Goal: Communication & Community: Answer question/provide support

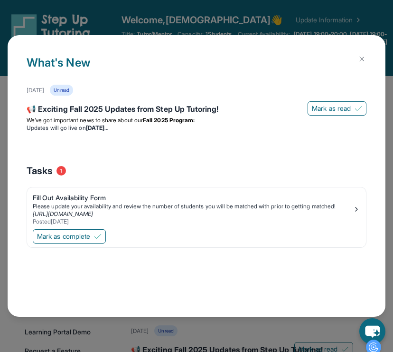
click at [353, 63] on h1 "What's New" at bounding box center [197, 69] width 340 height 30
click at [359, 57] on img at bounding box center [362, 59] width 8 height 8
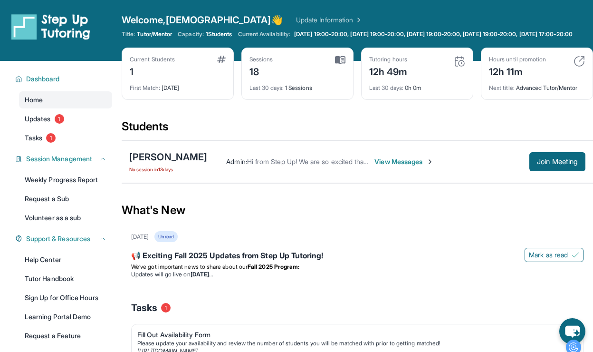
click at [280, 91] on span "Last 30 days :" at bounding box center [266, 87] width 34 height 7
drag, startPoint x: 391, startPoint y: 196, endPoint x: 380, endPoint y: 147, distance: 50.2
click at [391, 189] on section "Students [PERSON_NAME] No session [DATE] Admin : Hi from Step Up! We are so exc…" at bounding box center [357, 154] width 471 height 70
click at [296, 23] on link "Update Information" at bounding box center [329, 20] width 67 height 10
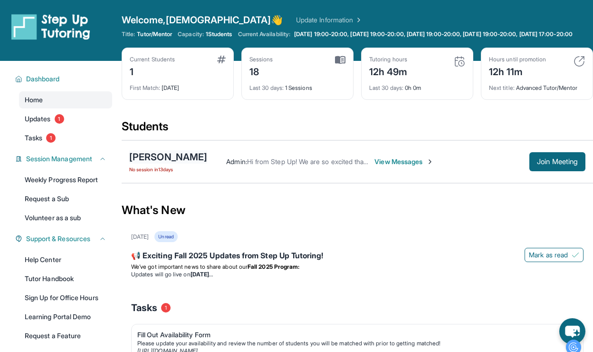
click at [171, 161] on div "[PERSON_NAME]" at bounding box center [168, 156] width 78 height 13
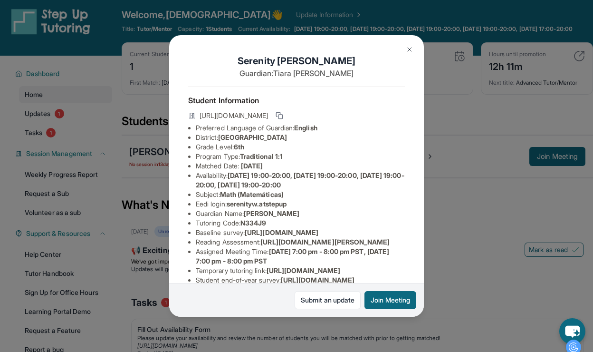
click at [245, 120] on span "[URL][DOMAIN_NAME]" at bounding box center [234, 116] width 68 height 10
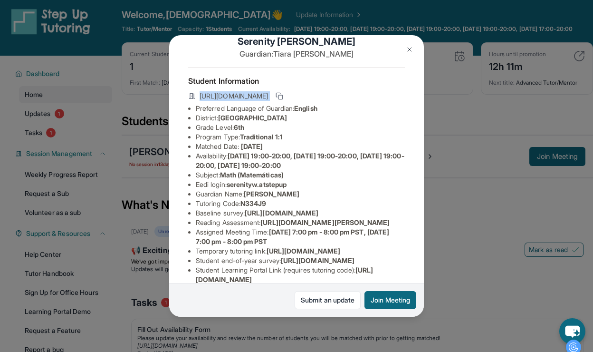
scroll to position [21, 0]
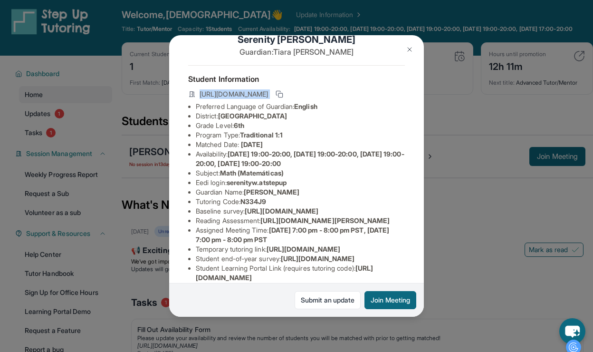
click at [400, 47] on button at bounding box center [409, 49] width 19 height 19
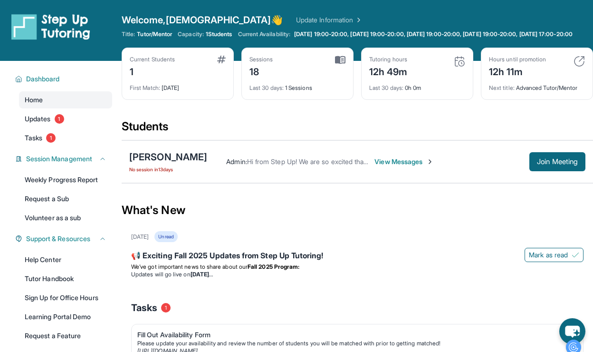
scroll to position [0, 0]
click at [400, 164] on span "Join Meeting" at bounding box center [557, 162] width 41 height 6
click at [173, 163] on div "[PERSON_NAME]" at bounding box center [168, 156] width 78 height 13
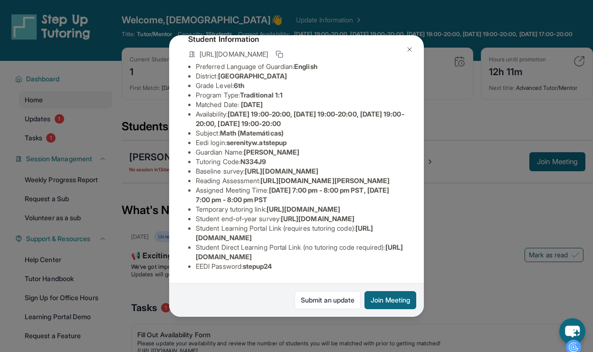
scroll to position [138, 0]
click at [267, 205] on span "[URL][DOMAIN_NAME]" at bounding box center [304, 209] width 74 height 8
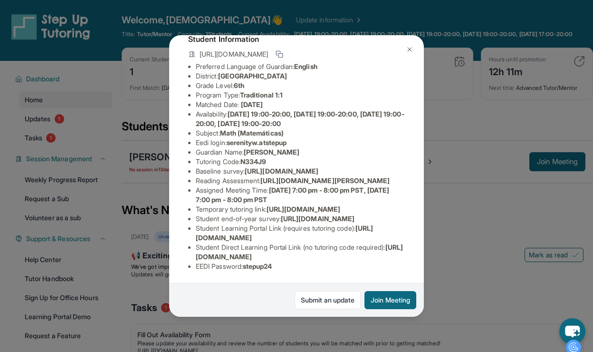
click at [281, 214] on span "[URL][DOMAIN_NAME]" at bounding box center [318, 218] width 74 height 8
click at [400, 46] on img at bounding box center [410, 50] width 8 height 8
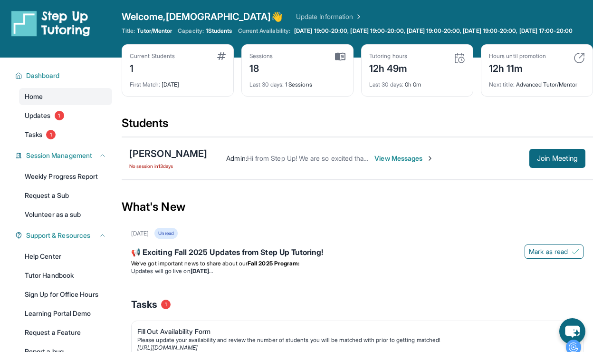
scroll to position [0, 0]
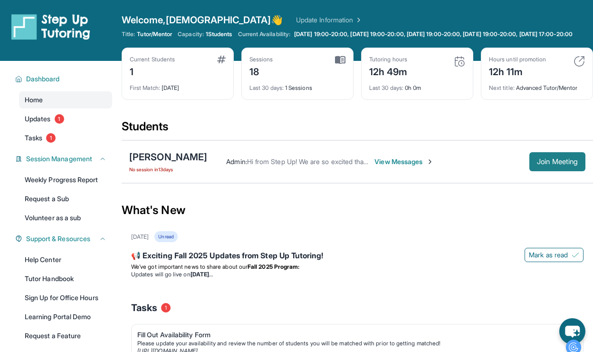
click at [400, 171] on button "Join Meeting" at bounding box center [557, 161] width 56 height 19
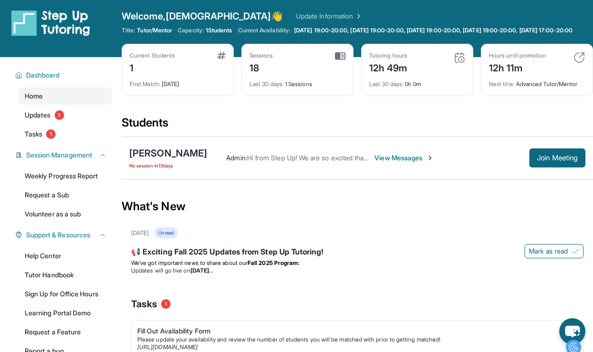
scroll to position [6, 0]
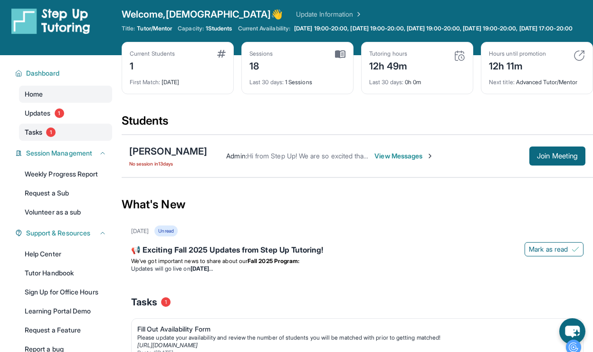
click at [38, 137] on span "Tasks" at bounding box center [34, 132] width 18 height 10
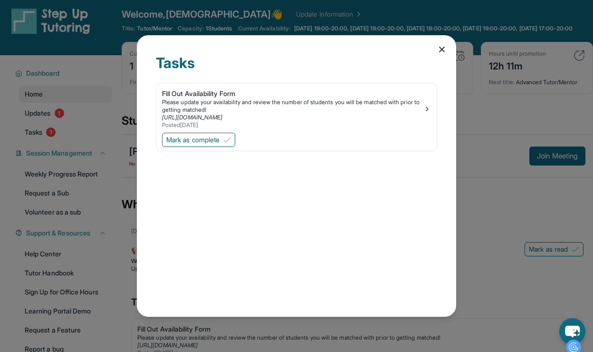
click at [400, 49] on icon at bounding box center [442, 50] width 10 height 10
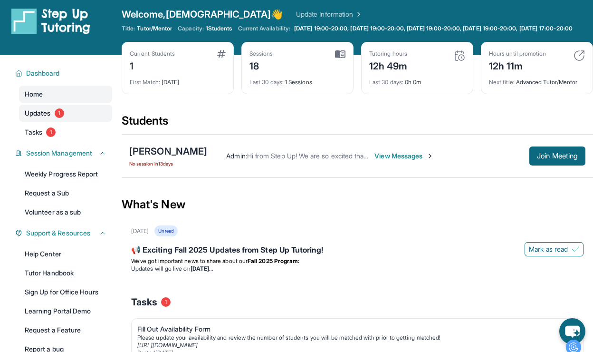
click at [42, 113] on link "Updates 1" at bounding box center [65, 113] width 93 height 17
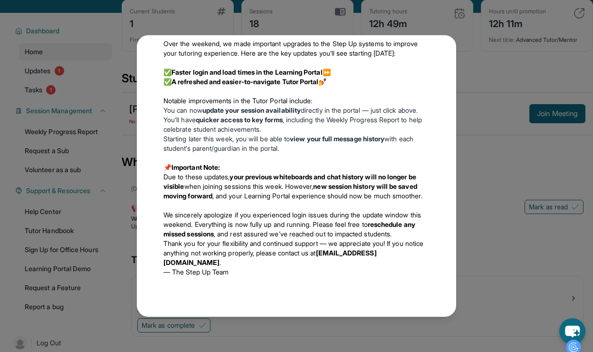
scroll to position [76, 0]
